Goal: Task Accomplishment & Management: Complete application form

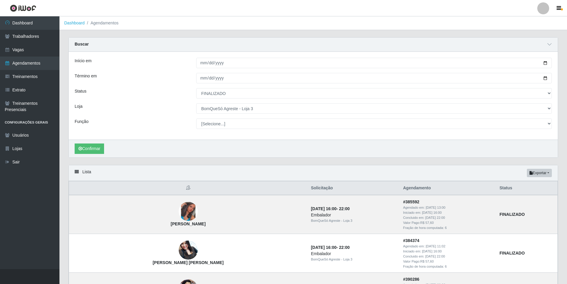
select select "FINALIZADO"
select select "215"
click at [536, 172] on button "Exportar" at bounding box center [539, 173] width 25 height 8
click at [525, 196] on button "Excel" at bounding box center [528, 196] width 47 height 12
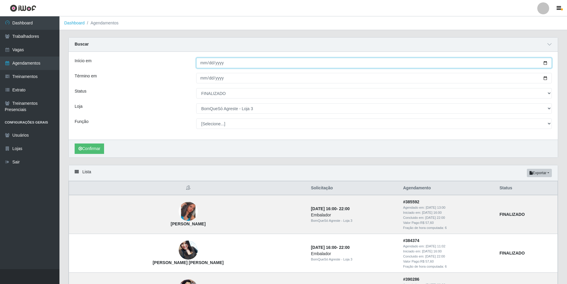
click at [202, 65] on input "[DATE]" at bounding box center [374, 63] width 356 height 10
type input "[DATE]"
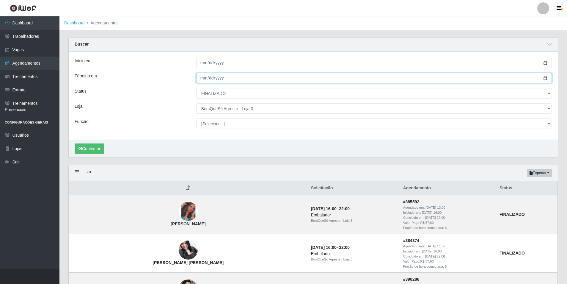
click at [233, 78] on input "2024-05-31" at bounding box center [374, 78] width 356 height 10
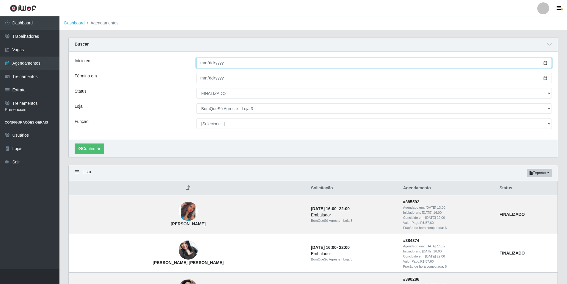
click at [217, 62] on input "2025-06-01" at bounding box center [374, 63] width 356 height 10
type input "2024-06-01"
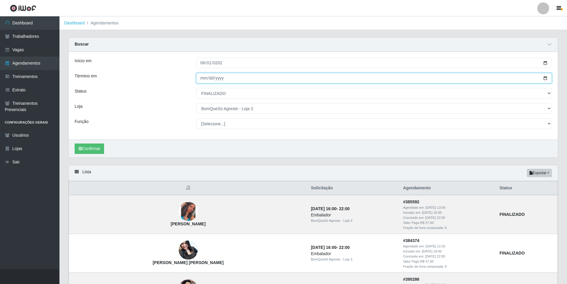
click at [203, 79] on input "2024-05-31" at bounding box center [374, 78] width 356 height 10
type input "2024-05-03"
type input "2024-05-12"
type input "[DATE]"
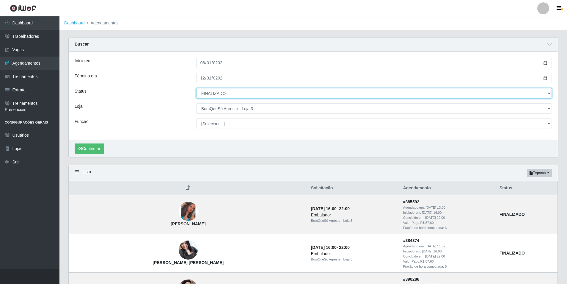
click at [277, 92] on select "[Selecione...] AGENDADO AGUARDANDO LIBERAR EM ANDAMENTO EM REVISÃO FINALIZADO C…" at bounding box center [374, 93] width 356 height 10
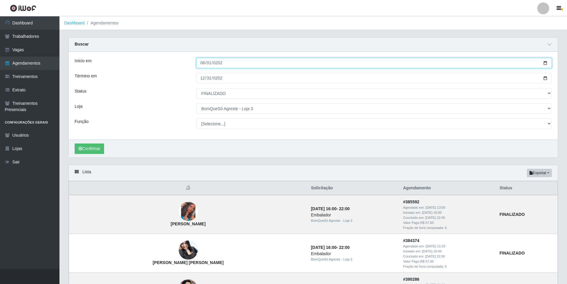
click at [304, 62] on input "2024-06-01" at bounding box center [374, 63] width 356 height 10
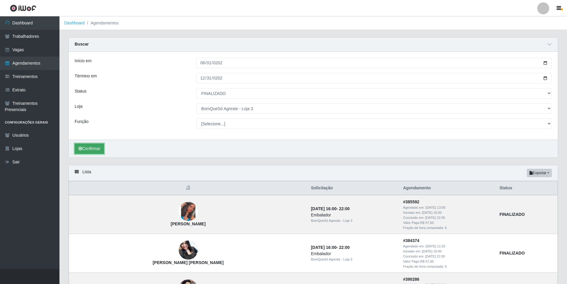
click at [99, 148] on button "Confirmar" at bounding box center [89, 148] width 29 height 10
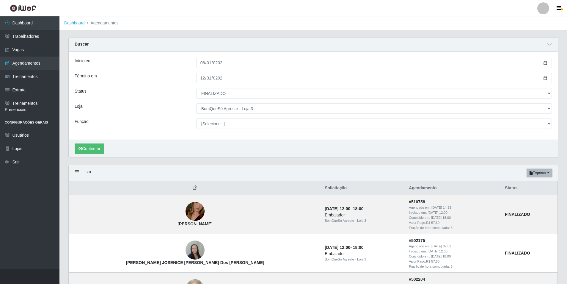
click at [546, 172] on button "Exportar" at bounding box center [539, 173] width 25 height 8
click at [537, 195] on button "Excel" at bounding box center [528, 196] width 47 height 12
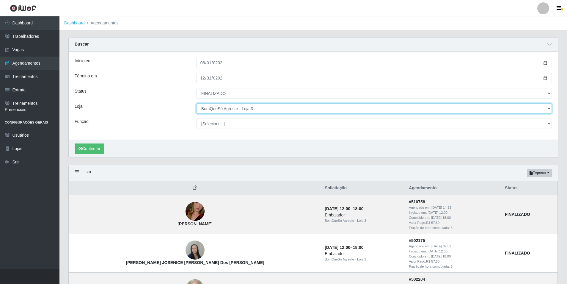
click at [264, 110] on select "[Selecione...] BomQueSó Agreste - Loja 1 BomQueSó Agreste - Loja 2 BomQueSó Agr…" at bounding box center [374, 108] width 356 height 10
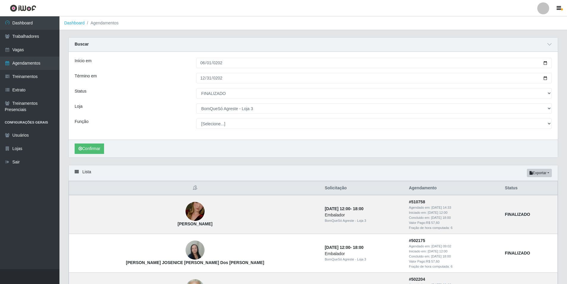
click at [374, 68] on div "Início em 2024-06-01 Término em 2024-12-31 Status [Selecione...] AGENDADO AGUAR…" at bounding box center [313, 96] width 489 height 88
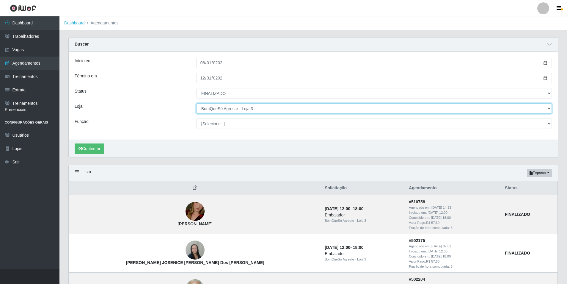
click at [244, 107] on select "[Selecione...] BomQueSó Agreste - Loja 1 BomQueSó Agreste - Loja 2 BomQueSó Agr…" at bounding box center [374, 108] width 356 height 10
select select "214"
click at [196, 104] on select "[Selecione...] BomQueSó Agreste - Loja 1 BomQueSó Agreste - Loja 2 BomQueSó Agr…" at bounding box center [374, 108] width 356 height 10
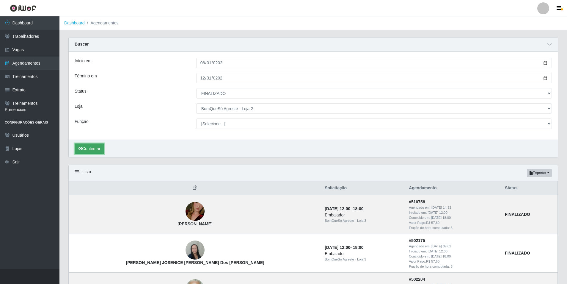
click at [98, 148] on button "Confirmar" at bounding box center [89, 148] width 29 height 10
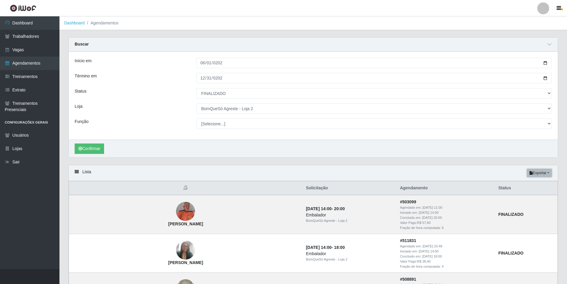
click at [546, 173] on button "Exportar" at bounding box center [539, 173] width 25 height 8
click at [523, 195] on button "Excel" at bounding box center [528, 196] width 47 height 12
click at [349, 21] on ol "Dashboard Agendamentos" at bounding box center [313, 23] width 508 height 14
click at [22, 161] on link "Sair" at bounding box center [29, 161] width 59 height 13
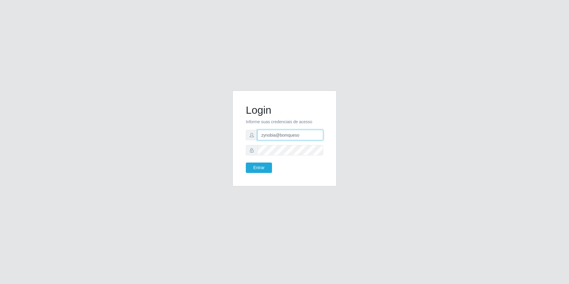
click at [277, 133] on input "zynobia@bomqueso" at bounding box center [290, 135] width 66 height 10
type input "zynobia@redecompras"
click at [264, 167] on button "Entrar" at bounding box center [259, 167] width 26 height 10
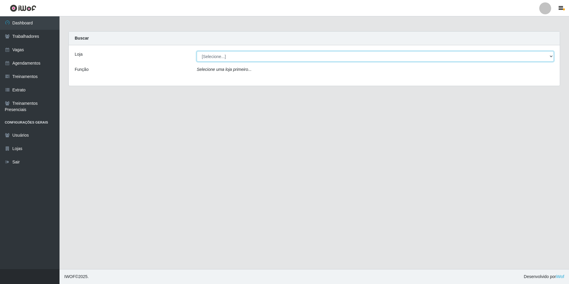
click at [245, 54] on select "[Selecione...] Rede Compras Supermercados - LOJA 1 Rede Compras Supermercados -…" at bounding box center [375, 56] width 357 height 10
click at [245, 55] on select "[Selecione...] Rede Compras Supermercados - LOJA 1 Rede Compras Supermercados -…" at bounding box center [375, 56] width 357 height 10
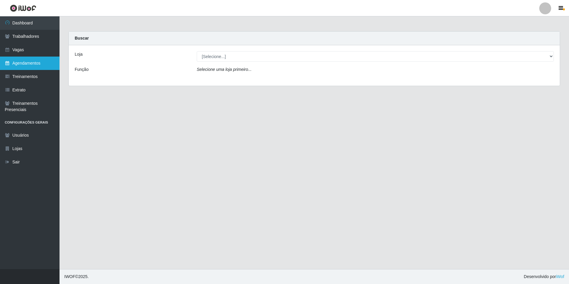
click at [36, 64] on link "Agendamentos" at bounding box center [29, 63] width 59 height 13
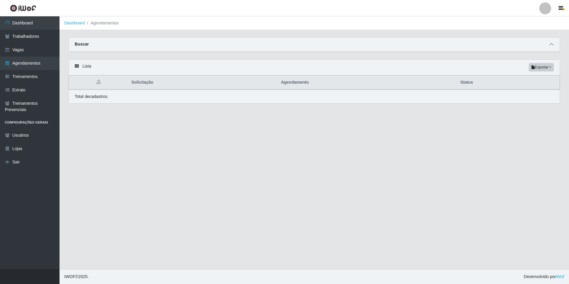
click at [551, 43] on span at bounding box center [551, 44] width 7 height 7
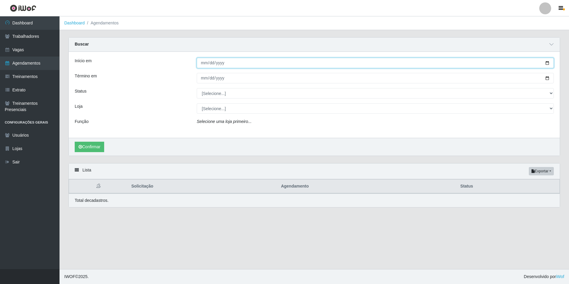
click at [200, 62] on input "Início em" at bounding box center [375, 63] width 357 height 10
type input "[DATE]"
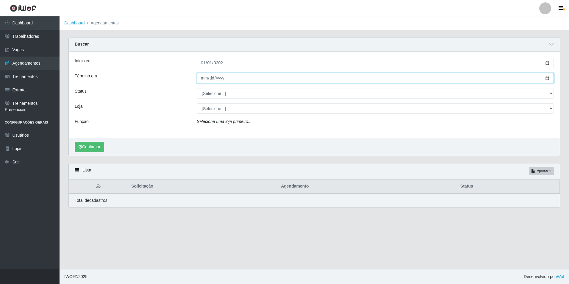
click at [199, 80] on input "Término em" at bounding box center [375, 78] width 357 height 10
click at [204, 79] on input "Término em" at bounding box center [375, 78] width 357 height 10
type input "[DATE]"
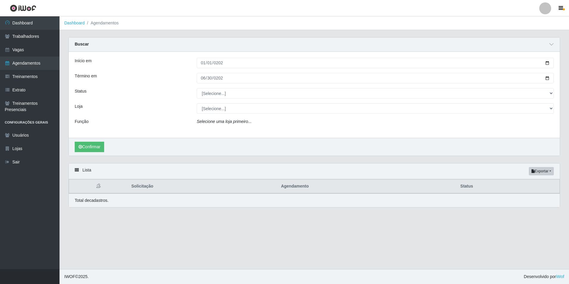
drag, startPoint x: 221, startPoint y: 84, endPoint x: 222, endPoint y: 88, distance: 4.0
click at [221, 85] on div "Início em 2025-01-01 Término em 2025-06-30 Status [Selecione...] AGENDADO AGUAR…" at bounding box center [314, 95] width 491 height 86
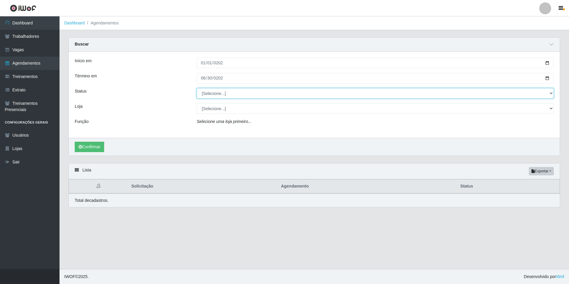
click at [222, 89] on select "[Selecione...] AGENDADO AGUARDANDO LIBERAR EM ANDAMENTO EM REVISÃO FINALIZADO C…" at bounding box center [375, 93] width 357 height 10
select select "FINALIZADO"
click at [197, 88] on select "[Selecione...] AGENDADO AGUARDANDO LIBERAR EM ANDAMENTO EM REVISÃO FINALIZADO C…" at bounding box center [375, 93] width 357 height 10
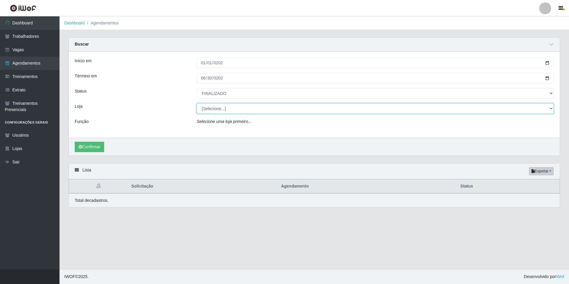
click at [232, 109] on select "[Selecione...] Rede Compras Supermercados - LOJA 1 Rede Compras Supermercados -…" at bounding box center [375, 108] width 357 height 10
select select "158"
click at [197, 104] on select "[Selecione...] Rede Compras Supermercados - LOJA 1 Rede Compras Supermercados -…" at bounding box center [375, 108] width 357 height 10
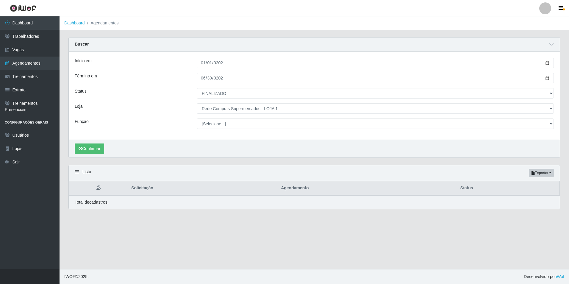
click at [128, 98] on div "Status" at bounding box center [131, 93] width 122 height 10
click at [90, 147] on button "Confirmar" at bounding box center [89, 148] width 29 height 10
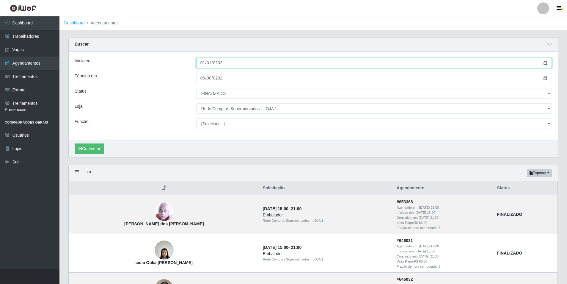
click at [240, 64] on input "[DATE]" at bounding box center [374, 63] width 356 height 10
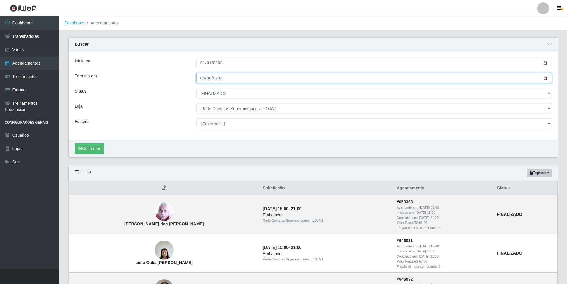
click at [204, 79] on input "[DATE]" at bounding box center [374, 78] width 356 height 10
type input "[DATE]"
type input "2025-08-30"
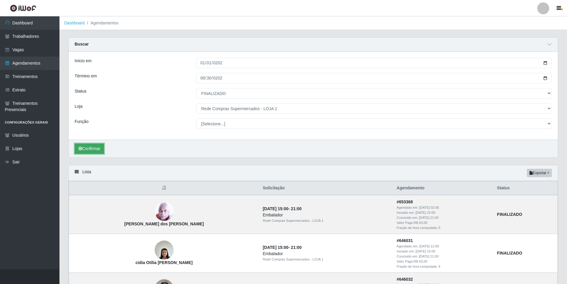
click at [97, 149] on button "Confirmar" at bounding box center [89, 148] width 29 height 10
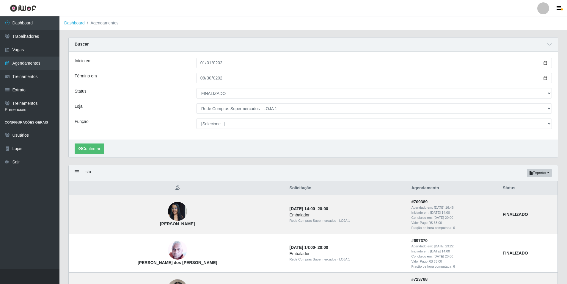
click at [553, 170] on div "Lista Exportar PDF Excel" at bounding box center [313, 173] width 489 height 16
click at [547, 173] on button "Exportar" at bounding box center [539, 173] width 25 height 8
click at [536, 197] on button "Excel" at bounding box center [528, 196] width 47 height 12
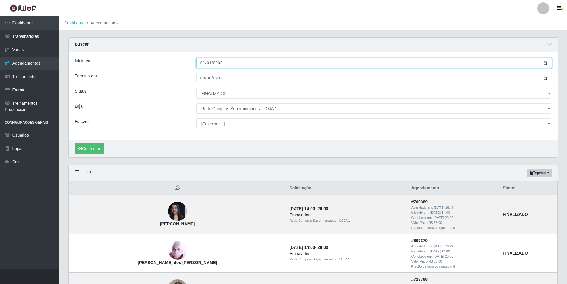
click at [206, 61] on input "[DATE]" at bounding box center [374, 63] width 356 height 10
type input "[DATE]"
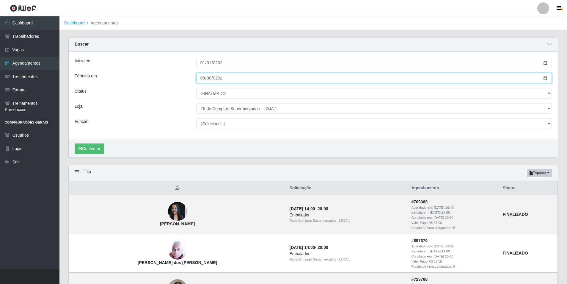
drag, startPoint x: 200, startPoint y: 78, endPoint x: 203, endPoint y: 79, distance: 3.1
click at [201, 78] on input "2025-08-30" at bounding box center [374, 78] width 356 height 10
type input "2025-08-31"
type input "2024-01-31"
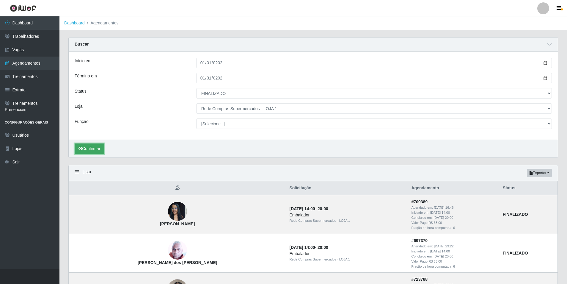
click at [89, 150] on button "Confirmar" at bounding box center [89, 148] width 29 height 10
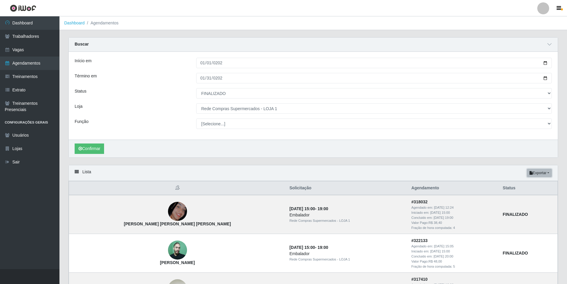
click at [547, 173] on button "Exportar" at bounding box center [539, 173] width 25 height 8
click at [532, 196] on button "Excel" at bounding box center [528, 196] width 47 height 12
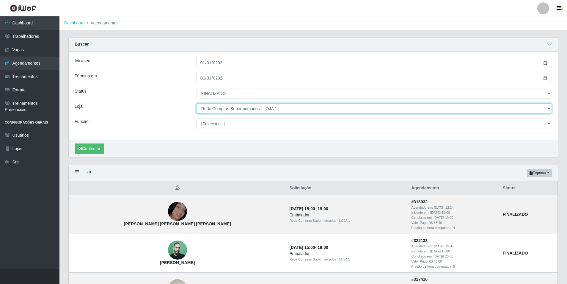
click at [248, 107] on select "[Selecione...] Rede Compras Supermercados - LOJA 1 Rede Compras Supermercados -…" at bounding box center [374, 108] width 356 height 10
select select "161"
click at [196, 104] on select "[Selecione...] Rede Compras Supermercados - LOJA 1 Rede Compras Supermercados -…" at bounding box center [374, 108] width 356 height 10
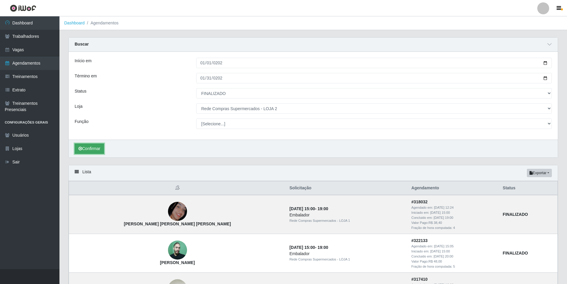
click at [94, 149] on button "Confirmar" at bounding box center [89, 148] width 29 height 10
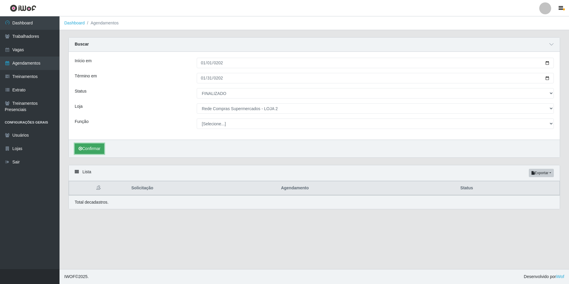
click at [94, 151] on button "Confirmar" at bounding box center [89, 148] width 29 height 10
click at [101, 149] on button "Confirmar" at bounding box center [89, 148] width 29 height 10
click at [91, 146] on button "Confirmar" at bounding box center [89, 148] width 29 height 10
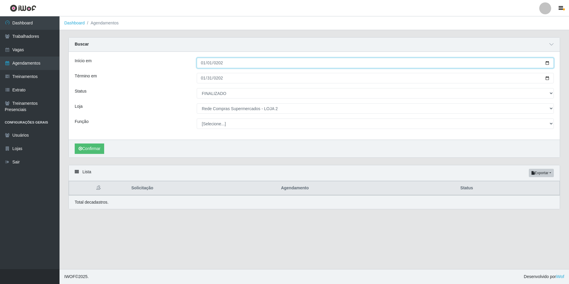
drag, startPoint x: 202, startPoint y: 61, endPoint x: 219, endPoint y: 63, distance: 16.5
click at [203, 61] on input "[DATE]" at bounding box center [375, 63] width 357 height 10
type input "[DATE]"
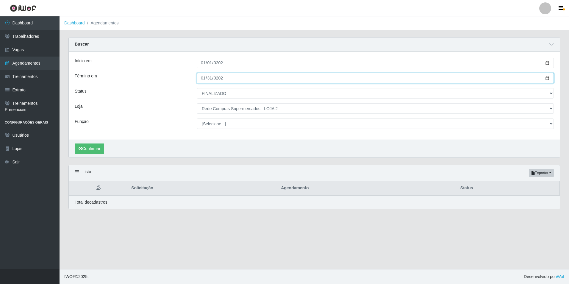
click at [201, 77] on input "2024-01-31" at bounding box center [375, 78] width 357 height 10
type input "2024-01-30"
type input "2025-08-30"
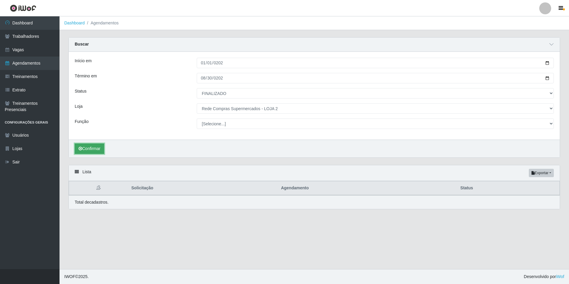
click at [87, 147] on button "Confirmar" at bounding box center [89, 148] width 29 height 10
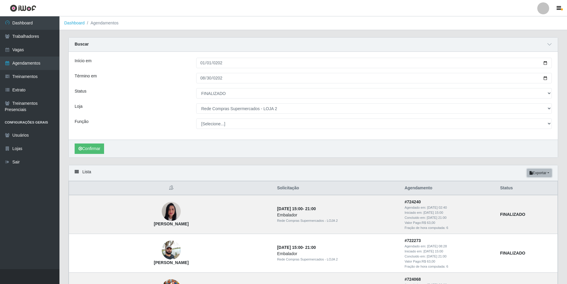
click at [549, 171] on button "Exportar" at bounding box center [539, 173] width 25 height 8
click at [526, 197] on button "Excel" at bounding box center [528, 196] width 47 height 12
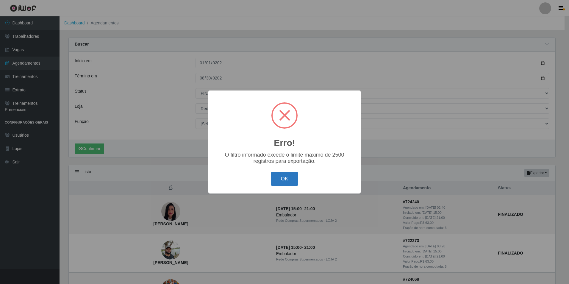
click at [290, 174] on button "OK" at bounding box center [285, 179] width 28 height 14
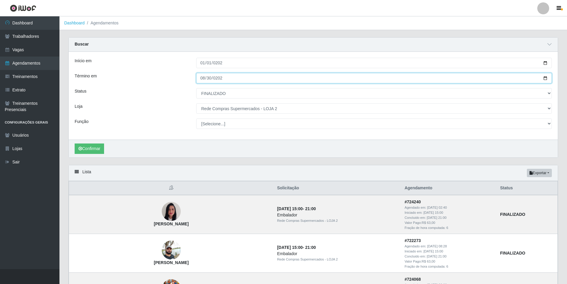
click at [201, 79] on input "2025-08-30" at bounding box center [374, 78] width 356 height 10
type input "2025-08-06"
type input "[DATE]"
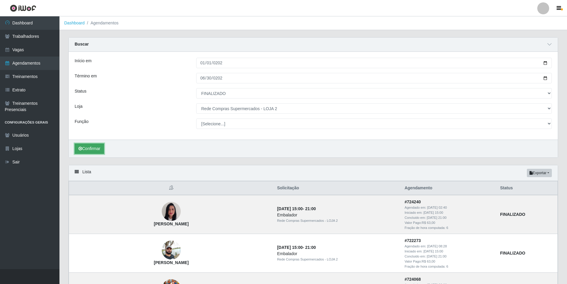
click at [88, 147] on button "Confirmar" at bounding box center [89, 148] width 29 height 10
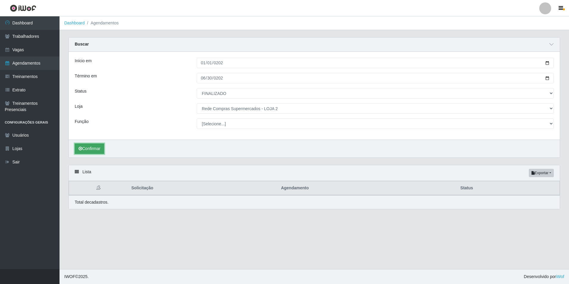
click at [98, 145] on button "Confirmar" at bounding box center [89, 148] width 29 height 10
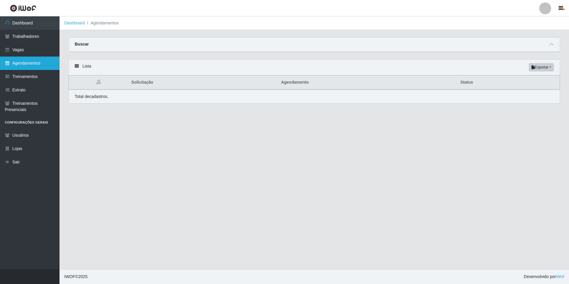
click at [30, 63] on link "Agendamentos" at bounding box center [29, 63] width 59 height 13
click at [27, 60] on link "Agendamentos" at bounding box center [29, 63] width 59 height 13
drag, startPoint x: 549, startPoint y: 45, endPoint x: 504, endPoint y: 46, distance: 45.5
click at [549, 45] on span at bounding box center [551, 44] width 7 height 7
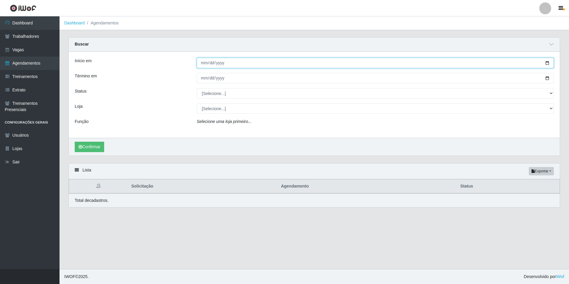
click at [200, 63] on input "Início em" at bounding box center [375, 63] width 357 height 10
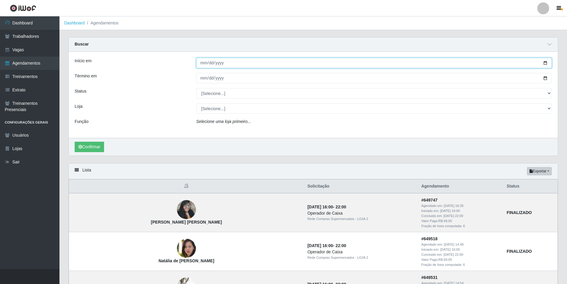
drag, startPoint x: 203, startPoint y: 62, endPoint x: 235, endPoint y: 60, distance: 32.2
click at [203, 62] on input "Início em" at bounding box center [374, 63] width 356 height 10
type input "[DATE]"
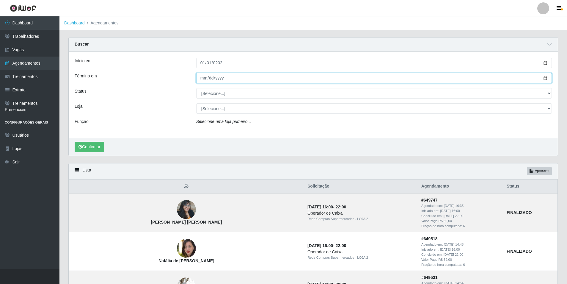
drag, startPoint x: 201, startPoint y: 79, endPoint x: 239, endPoint y: 79, distance: 37.8
click at [201, 79] on input "Término em" at bounding box center [374, 78] width 356 height 10
type input "[DATE]"
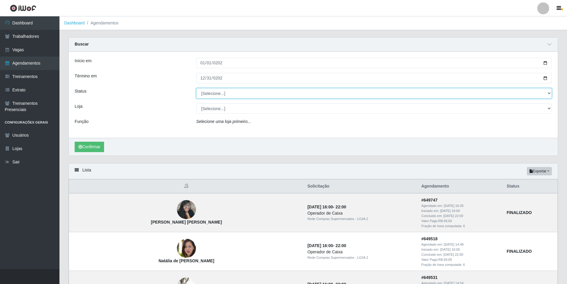
click at [230, 94] on select "[Selecione...] AGENDADO AGUARDANDO LIBERAR EM ANDAMENTO EM REVISÃO FINALIZADO C…" at bounding box center [374, 93] width 356 height 10
select select "FINALIZADO"
click at [196, 88] on select "[Selecione...] AGENDADO AGUARDANDO LIBERAR EM ANDAMENTO EM REVISÃO FINALIZADO C…" at bounding box center [374, 93] width 356 height 10
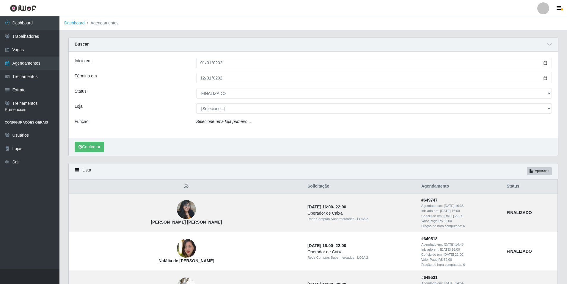
click at [161, 103] on div "Início em [DATE] Término em [DATE] Status [Selecione...] AGENDADO AGUARDANDO LI…" at bounding box center [313, 95] width 489 height 86
click at [95, 148] on button "Confirmar" at bounding box center [89, 147] width 29 height 10
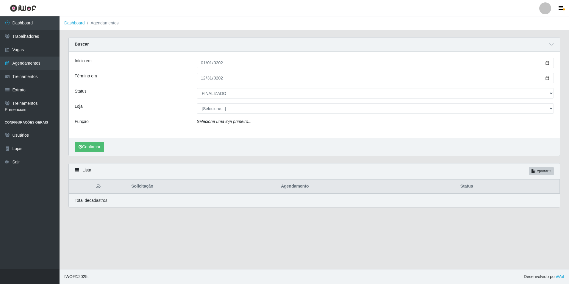
click at [231, 126] on div "Selecione uma loja primeiro..." at bounding box center [375, 122] width 366 height 9
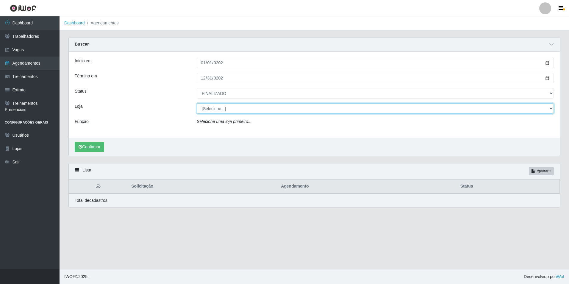
click at [240, 109] on select "[Selecione...] Rede Compras Supermercados - LOJA 1 Rede Compras Supermercados -…" at bounding box center [375, 108] width 357 height 10
click at [197, 104] on select "[Selecione...] Rede Compras Supermercados - LOJA 1 Rede Compras Supermercados -…" at bounding box center [375, 108] width 357 height 10
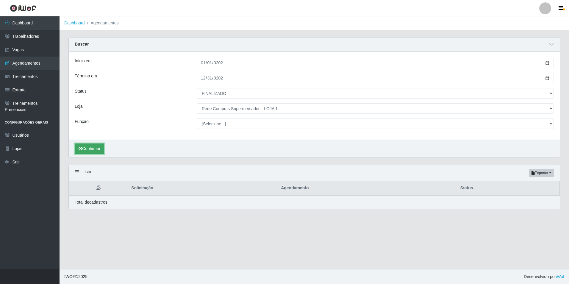
click at [96, 149] on button "Confirmar" at bounding box center [89, 148] width 29 height 10
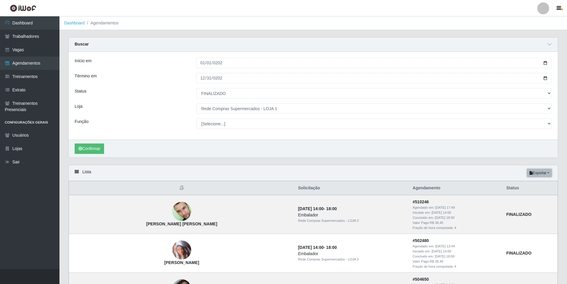
click at [546, 173] on button "Exportar" at bounding box center [539, 173] width 25 height 8
click at [528, 193] on button "Excel" at bounding box center [528, 196] width 47 height 12
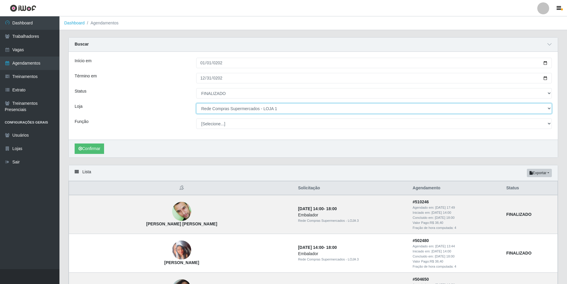
click at [290, 110] on select "[Selecione...] Rede Compras Supermercados - LOJA 1 Rede Compras Supermercados -…" at bounding box center [374, 108] width 356 height 10
select select "161"
click at [196, 104] on select "[Selecione...] Rede Compras Supermercados - LOJA 1 Rede Compras Supermercados -…" at bounding box center [374, 108] width 356 height 10
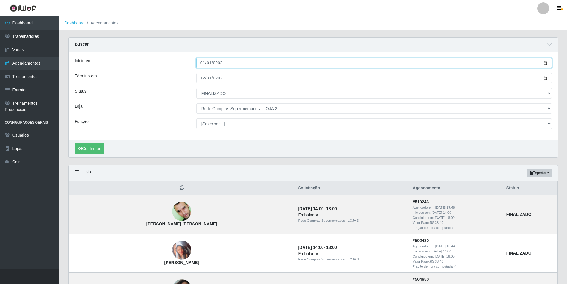
click at [238, 64] on input "[DATE]" at bounding box center [374, 63] width 356 height 10
click at [224, 60] on input "[DATE]" at bounding box center [374, 63] width 356 height 10
click at [215, 64] on input "[DATE]" at bounding box center [374, 63] width 356 height 10
type input "[DATE]"
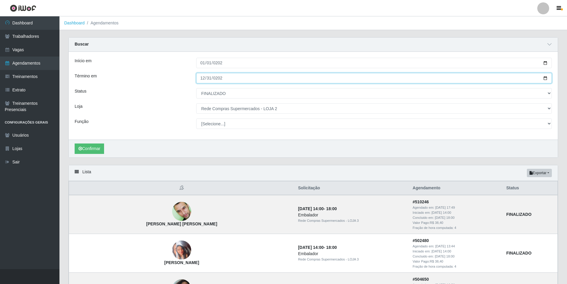
click at [219, 80] on input "[DATE]" at bounding box center [374, 78] width 356 height 10
type input "[DATE]"
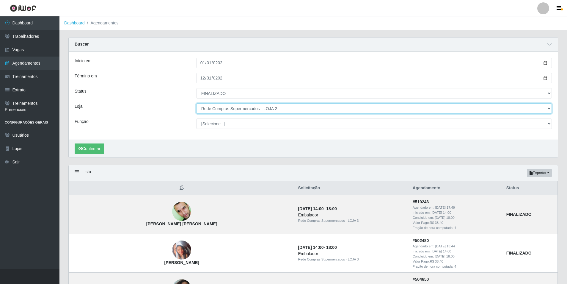
click at [245, 109] on select "[Selecione...] Rede Compras Supermercados - LOJA 1 Rede Compras Supermercados -…" at bounding box center [374, 108] width 356 height 10
select select "158"
click at [196, 104] on select "[Selecione...] Rede Compras Supermercados - LOJA 1 Rede Compras Supermercados -…" at bounding box center [374, 108] width 356 height 10
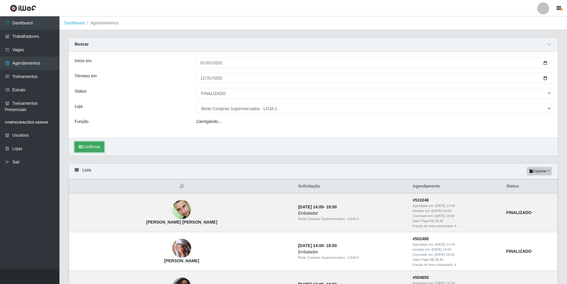
click at [92, 146] on button "Confirmar" at bounding box center [89, 147] width 29 height 10
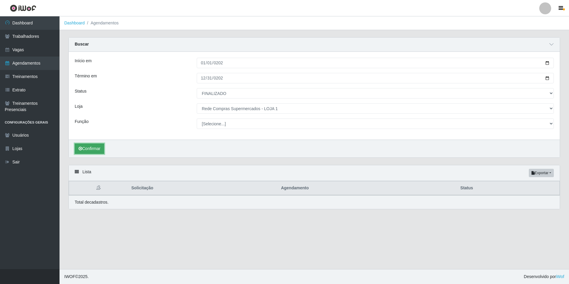
click at [97, 149] on button "Confirmar" at bounding box center [89, 148] width 29 height 10
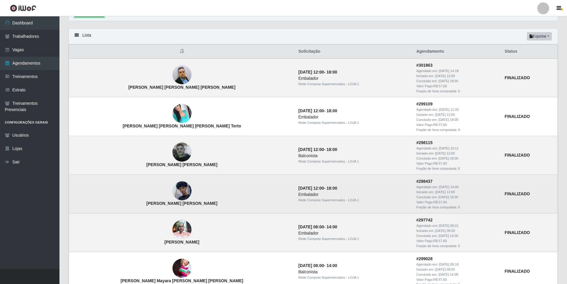
scroll to position [119, 0]
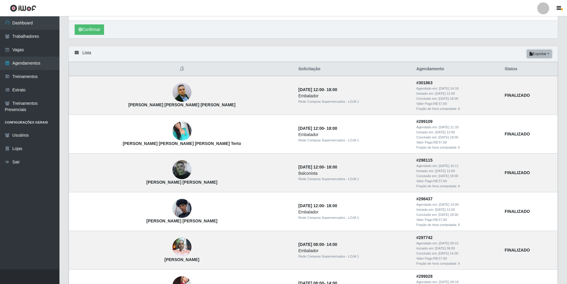
click at [549, 54] on button "Exportar" at bounding box center [539, 54] width 25 height 8
click at [531, 77] on button "Excel" at bounding box center [528, 77] width 47 height 12
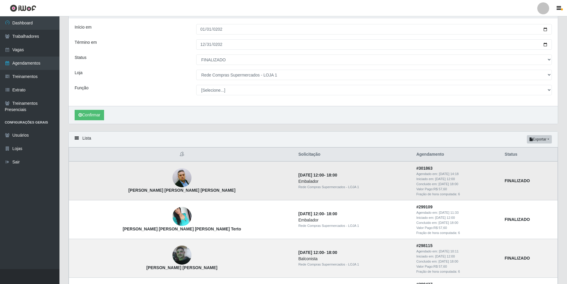
scroll to position [0, 0]
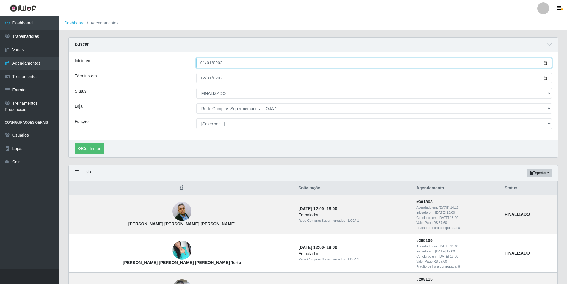
drag, startPoint x: 204, startPoint y: 64, endPoint x: 283, endPoint y: 65, distance: 79.1
click at [205, 64] on input "[DATE]" at bounding box center [374, 63] width 356 height 10
type input "[DATE]"
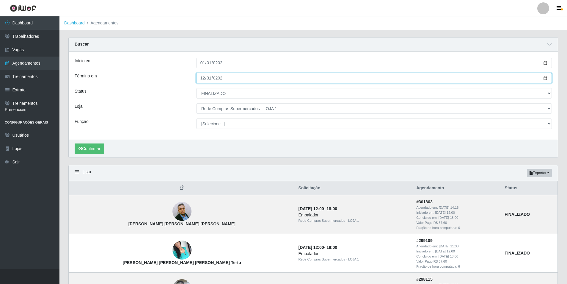
click at [203, 79] on input "[DATE]" at bounding box center [374, 78] width 356 height 10
type input "[DATE]"
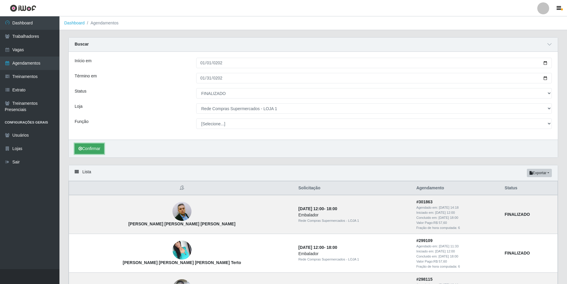
click at [100, 150] on button "Confirmar" at bounding box center [89, 148] width 29 height 10
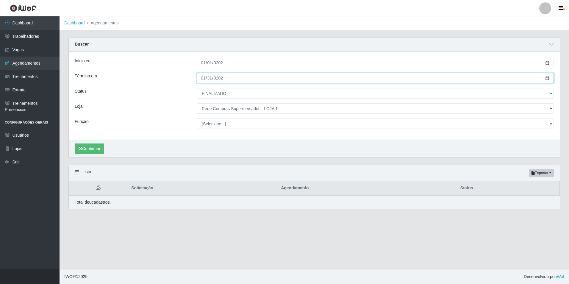
click at [253, 77] on input "[DATE]" at bounding box center [375, 78] width 357 height 10
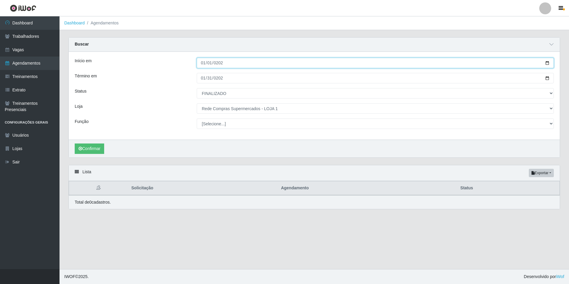
click at [227, 65] on input "[DATE]" at bounding box center [375, 63] width 357 height 10
type input "[DATE]"
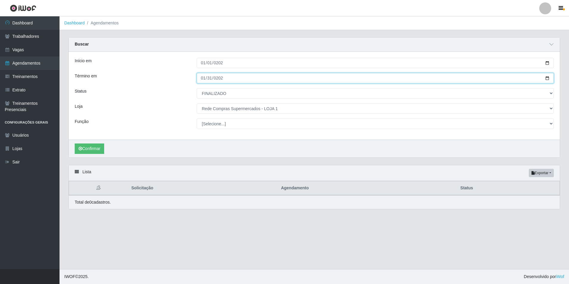
click at [203, 80] on input "[DATE]" at bounding box center [375, 78] width 357 height 10
type input "[DATE]"
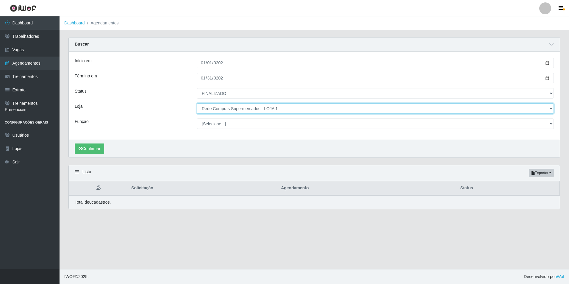
click at [277, 108] on select "[Selecione...] Rede Compras Supermercados - LOJA 1 Rede Compras Supermercados -…" at bounding box center [375, 108] width 357 height 10
select select "161"
click at [197, 104] on select "[Selecione...] Rede Compras Supermercados - LOJA 1 Rede Compras Supermercados -…" at bounding box center [375, 108] width 357 height 10
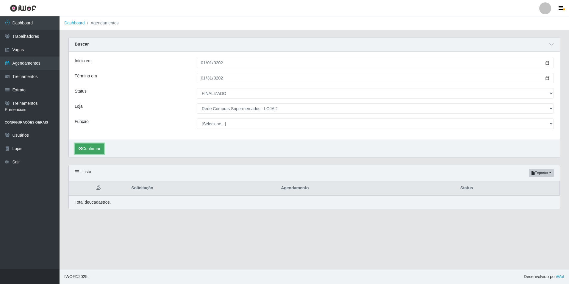
click at [97, 151] on button "Confirmar" at bounding box center [89, 148] width 29 height 10
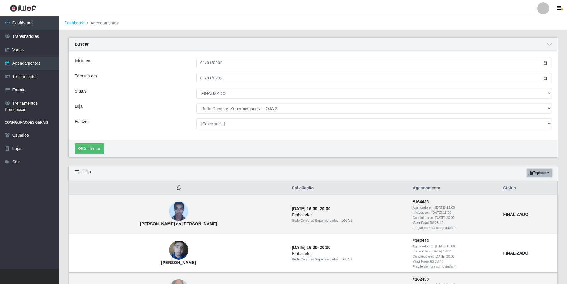
click at [550, 171] on button "Exportar" at bounding box center [539, 173] width 25 height 8
click at [521, 196] on button "Excel" at bounding box center [528, 196] width 47 height 12
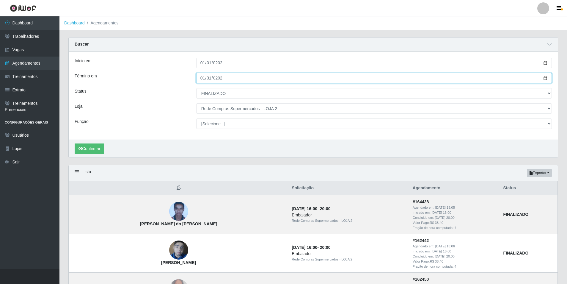
drag, startPoint x: 201, startPoint y: 79, endPoint x: 204, endPoint y: 78, distance: 3.0
click at [201, 79] on input "[DATE]" at bounding box center [374, 78] width 356 height 10
type input "[DATE]"
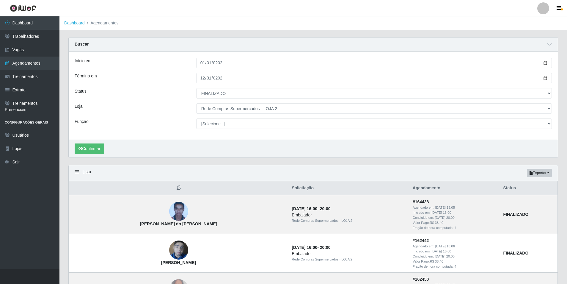
click at [160, 108] on div "Loja" at bounding box center [131, 108] width 122 height 10
click at [95, 149] on button "Confirmar" at bounding box center [89, 148] width 29 height 10
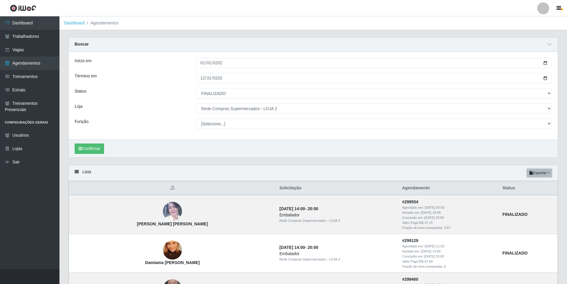
click at [546, 174] on button "Exportar" at bounding box center [539, 173] width 25 height 8
click at [532, 194] on button "Excel" at bounding box center [528, 196] width 47 height 12
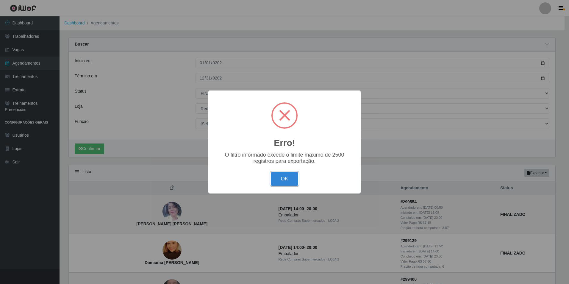
click at [290, 178] on button "OK" at bounding box center [285, 179] width 28 height 14
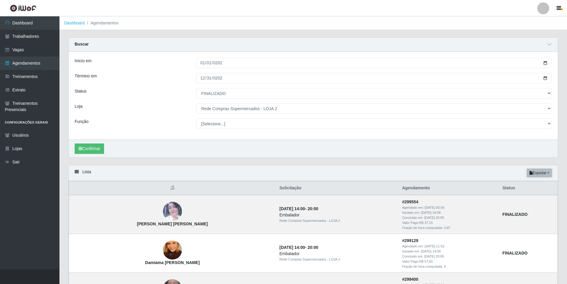
click at [546, 173] on button "Exportar" at bounding box center [539, 173] width 25 height 8
click at [523, 193] on button "Excel" at bounding box center [528, 196] width 47 height 12
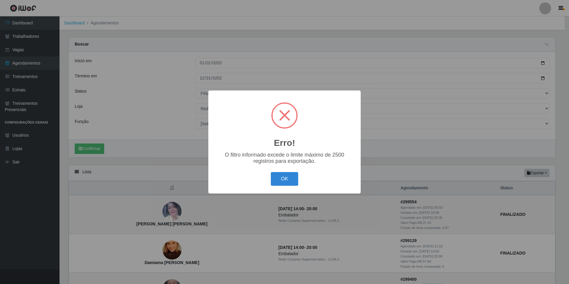
click at [293, 172] on div "OK Cancel" at bounding box center [284, 178] width 140 height 17
click at [285, 185] on button "OK" at bounding box center [285, 179] width 28 height 14
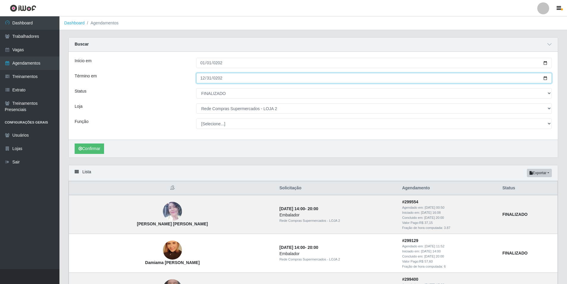
click at [200, 77] on input "[DATE]" at bounding box center [374, 78] width 356 height 10
type input "[DATE]"
click at [236, 79] on input "Término em" at bounding box center [374, 78] width 356 height 10
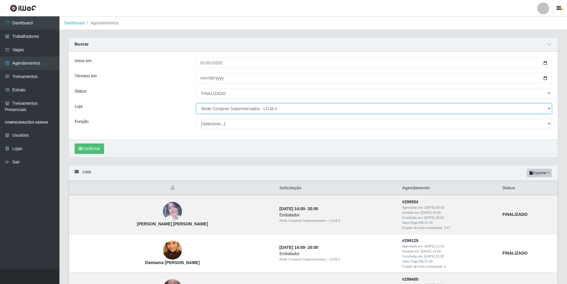
click at [311, 109] on select "[Selecione...] Rede Compras Supermercados - LOJA 1 Rede Compras Supermercados -…" at bounding box center [374, 108] width 356 height 10
click at [196, 104] on select "[Selecione...] Rede Compras Supermercados - LOJA 1 Rede Compras Supermercados -…" at bounding box center [374, 108] width 356 height 10
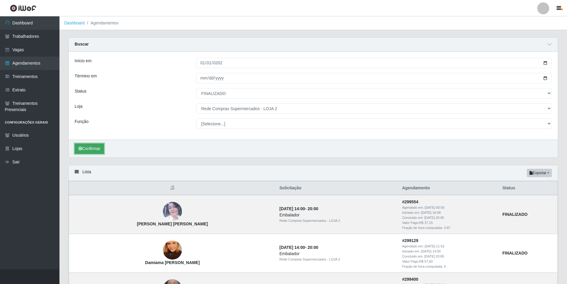
click at [82, 149] on icon "submit" at bounding box center [81, 148] width 4 height 4
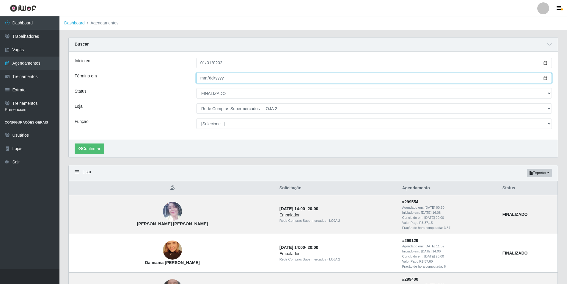
type input "[DATE]"
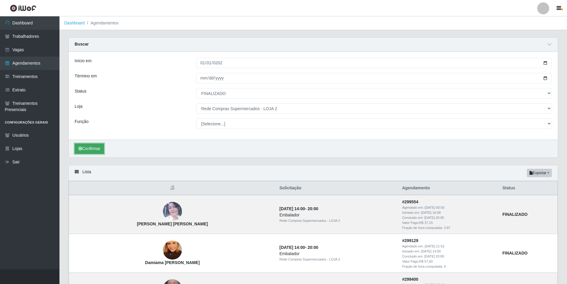
click at [87, 147] on button "Confirmar" at bounding box center [89, 148] width 29 height 10
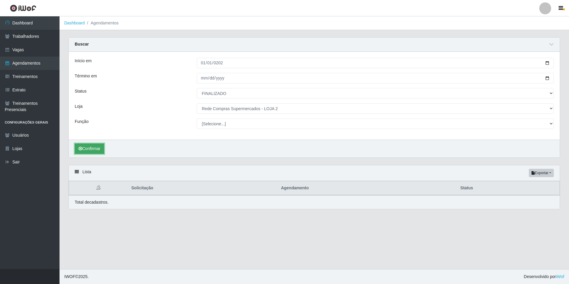
click at [103, 149] on button "Confirmar" at bounding box center [89, 148] width 29 height 10
click at [96, 150] on button "Confirmar" at bounding box center [89, 148] width 29 height 10
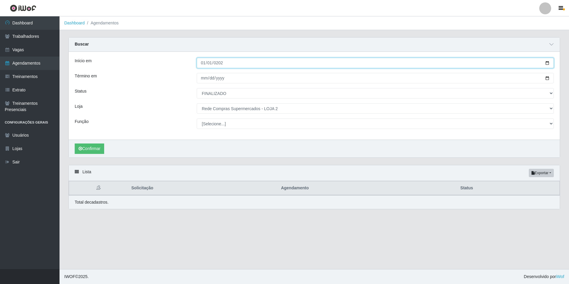
click at [201, 64] on input "[DATE]" at bounding box center [375, 63] width 357 height 10
type input "[DATE]"
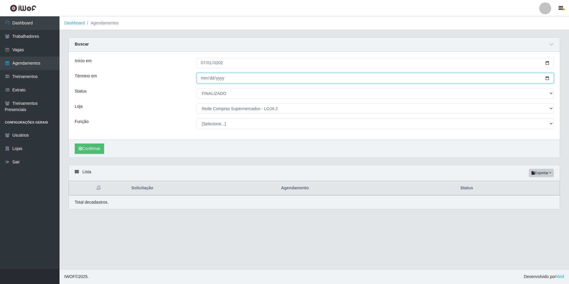
click at [199, 82] on input "[DATE]" at bounding box center [375, 78] width 357 height 10
type input "[DATE]"
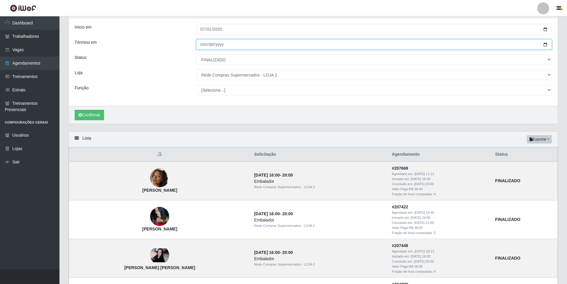
scroll to position [26, 0]
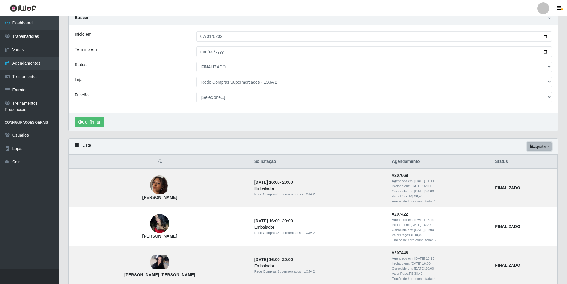
click at [548, 147] on button "Exportar" at bounding box center [539, 146] width 25 height 8
click at [526, 168] on button "Excel" at bounding box center [528, 170] width 47 height 12
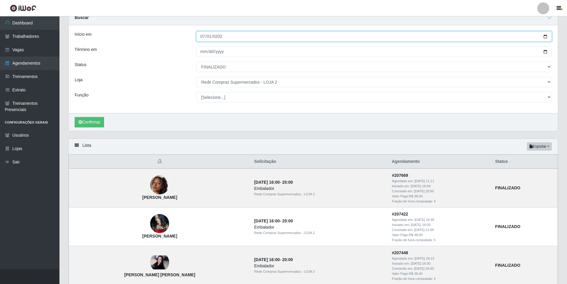
click at [204, 35] on input "[DATE]" at bounding box center [374, 36] width 356 height 10
type input "[DATE]"
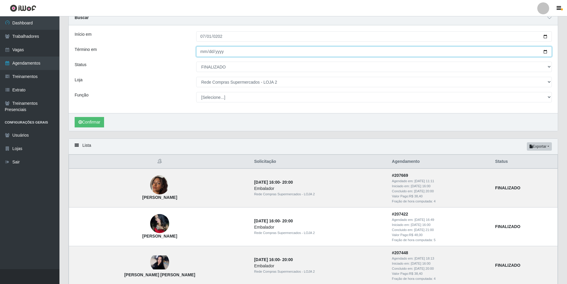
click at [202, 51] on input "Término em" at bounding box center [374, 51] width 356 height 10
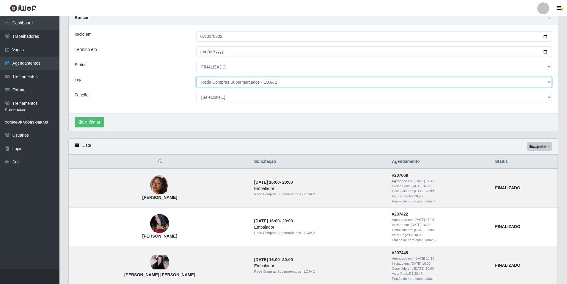
click at [274, 83] on select "[Selecione...] Rede Compras Supermercados - LOJA 1 Rede Compras Supermercados -…" at bounding box center [374, 82] width 356 height 10
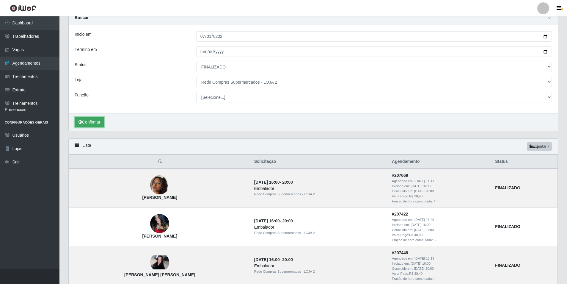
click at [94, 120] on button "Confirmar" at bounding box center [89, 122] width 29 height 10
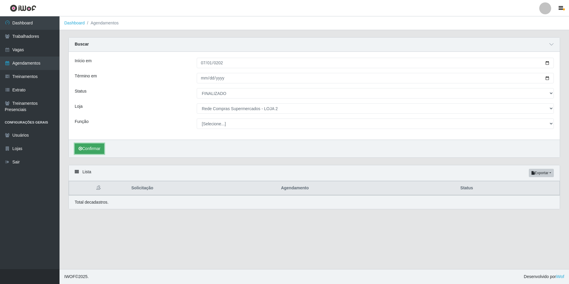
click at [87, 150] on button "Confirmar" at bounding box center [89, 148] width 29 height 10
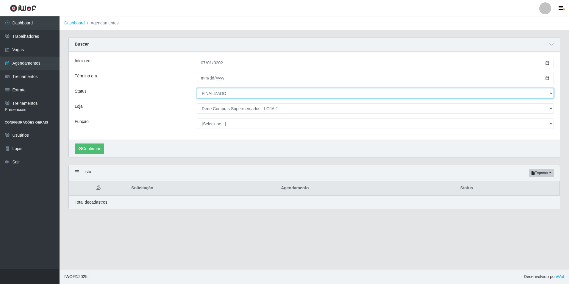
click at [229, 93] on select "[Selecione...] AGENDADO AGUARDANDO LIBERAR EM ANDAMENTO EM REVISÃO FINALIZADO C…" at bounding box center [375, 93] width 357 height 10
click at [259, 94] on select "[Selecione...] AGENDADO AGUARDANDO LIBERAR EM ANDAMENTO EM REVISÃO FINALIZADO C…" at bounding box center [375, 93] width 357 height 10
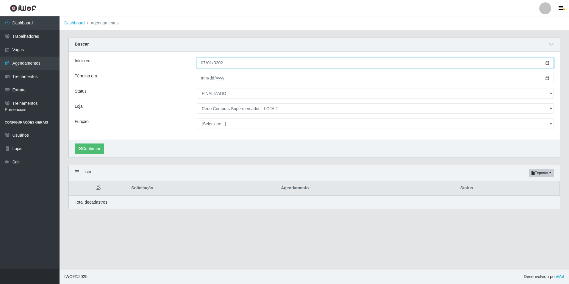
click at [202, 65] on input "[DATE]" at bounding box center [375, 63] width 357 height 10
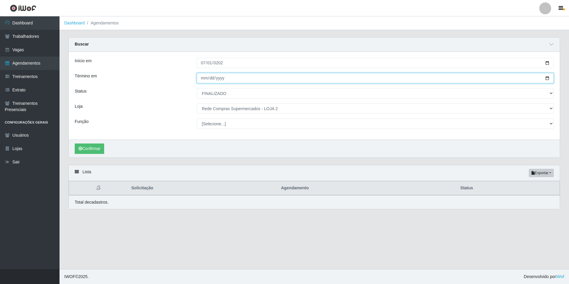
click at [204, 80] on input "[DATE]" at bounding box center [375, 78] width 357 height 10
type input "[DATE]"
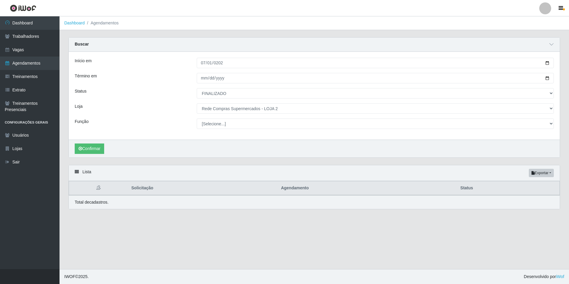
click at [380, 118] on div "Início em [DATE] Término em Status [Selecione...] AGENDADO AGUARDANDO LIBERAR E…" at bounding box center [314, 96] width 491 height 88
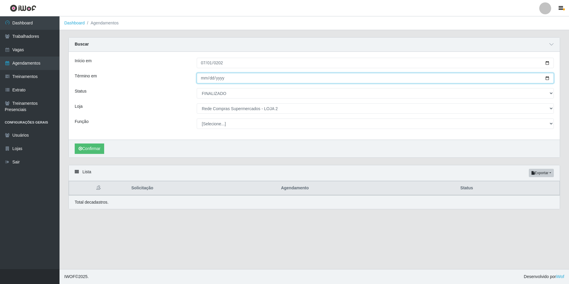
click at [203, 80] on input "Término em" at bounding box center [375, 78] width 357 height 10
type input "[DATE]"
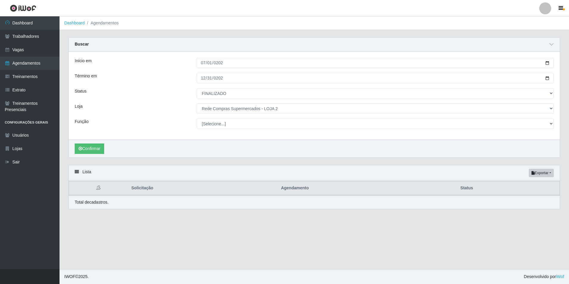
click at [143, 75] on div "Término em" at bounding box center [131, 78] width 122 height 10
click at [99, 146] on button "Confirmar" at bounding box center [89, 148] width 29 height 10
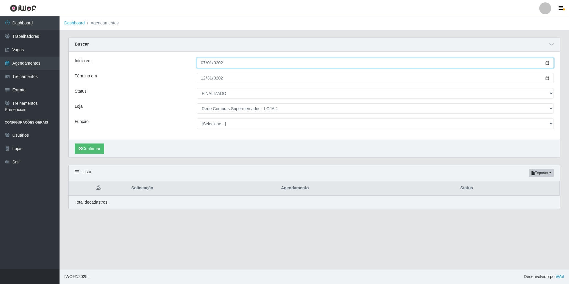
click at [203, 62] on input "[DATE]" at bounding box center [375, 63] width 357 height 10
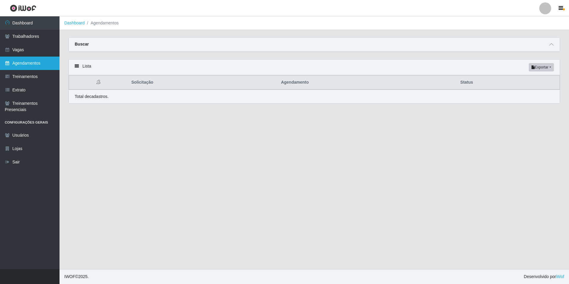
click at [37, 63] on link "Agendamentos" at bounding box center [29, 63] width 59 height 13
click at [550, 43] on span at bounding box center [551, 44] width 7 height 7
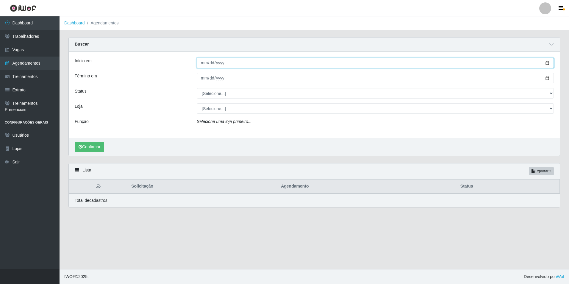
click at [202, 66] on input "Início em" at bounding box center [375, 63] width 357 height 10
type input "[DATE]"
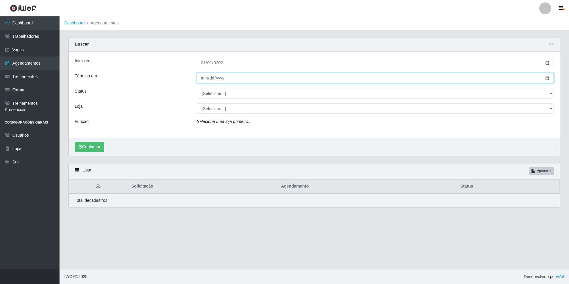
click at [203, 79] on input "Término em" at bounding box center [375, 78] width 357 height 10
type input "[DATE]"
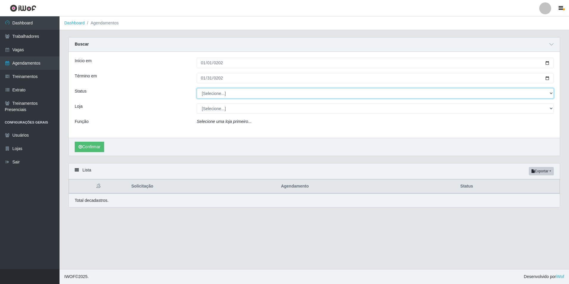
click at [222, 97] on select "[Selecione...] AGENDADO AGUARDANDO LIBERAR EM ANDAMENTO EM REVISÃO FINALIZADO C…" at bounding box center [375, 93] width 357 height 10
select select "FINALIZADO"
click at [197, 88] on select "[Selecione...] AGENDADO AGUARDANDO LIBERAR EM ANDAMENTO EM REVISÃO FINALIZADO C…" at bounding box center [375, 93] width 357 height 10
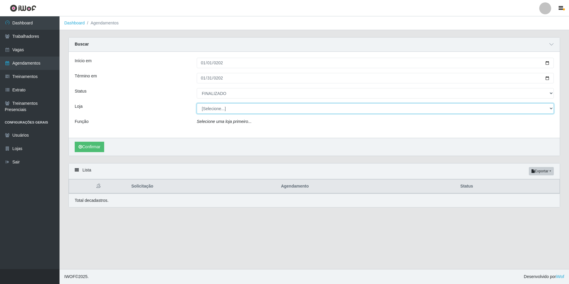
click at [240, 111] on select "[Selecione...] Rede Compras Supermercados - LOJA 1 Rede Compras Supermercados -…" at bounding box center [375, 108] width 357 height 10
select select "162"
click at [197, 104] on select "[Selecione...] Rede Compras Supermercados - LOJA 1 Rede Compras Supermercados -…" at bounding box center [375, 108] width 357 height 10
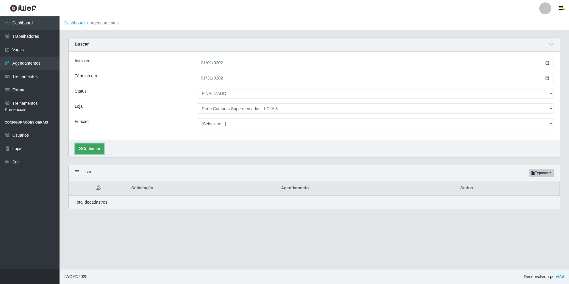
click at [88, 148] on button "Confirmar" at bounding box center [89, 148] width 29 height 10
click at [96, 147] on button "Confirmar" at bounding box center [89, 148] width 29 height 10
click at [90, 148] on button "Confirmar" at bounding box center [89, 148] width 29 height 10
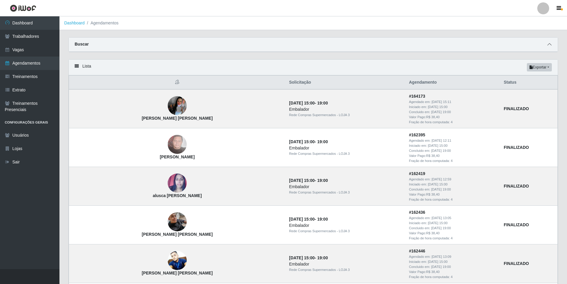
click at [549, 46] on icon at bounding box center [550, 44] width 4 height 4
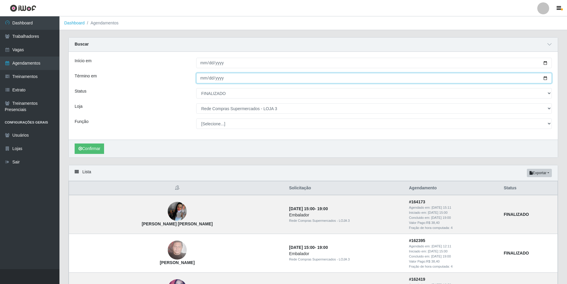
click at [198, 76] on input "[DATE]" at bounding box center [374, 78] width 356 height 10
type input "2023-01-30"
type input "[DATE]"
click at [218, 81] on input "Término em" at bounding box center [374, 78] width 356 height 10
click at [237, 79] on input "Término em" at bounding box center [374, 78] width 356 height 10
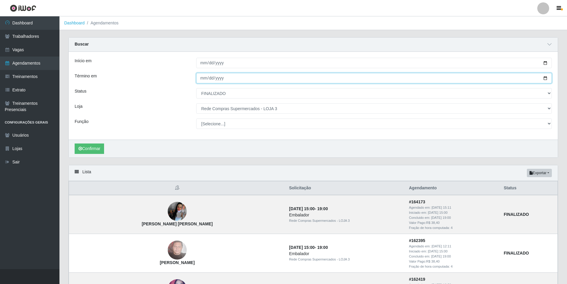
click at [217, 77] on input "Término em" at bounding box center [374, 78] width 356 height 10
click at [205, 77] on input "Término em" at bounding box center [374, 78] width 356 height 10
type input "[DATE]"
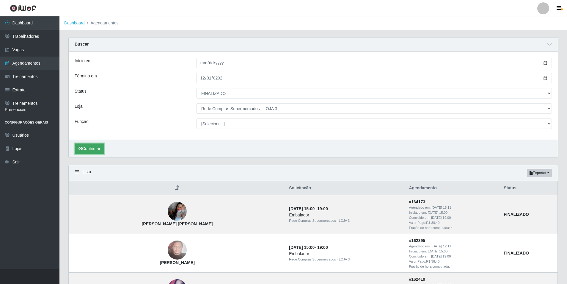
click at [88, 144] on button "Confirmar" at bounding box center [89, 148] width 29 height 10
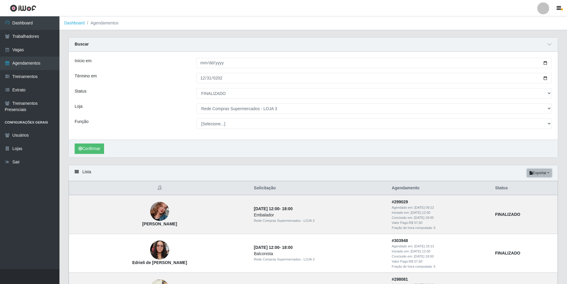
click at [550, 171] on button "Exportar" at bounding box center [539, 173] width 25 height 8
click at [524, 196] on button "Excel" at bounding box center [528, 196] width 47 height 12
